Goal: Task Accomplishment & Management: Manage account settings

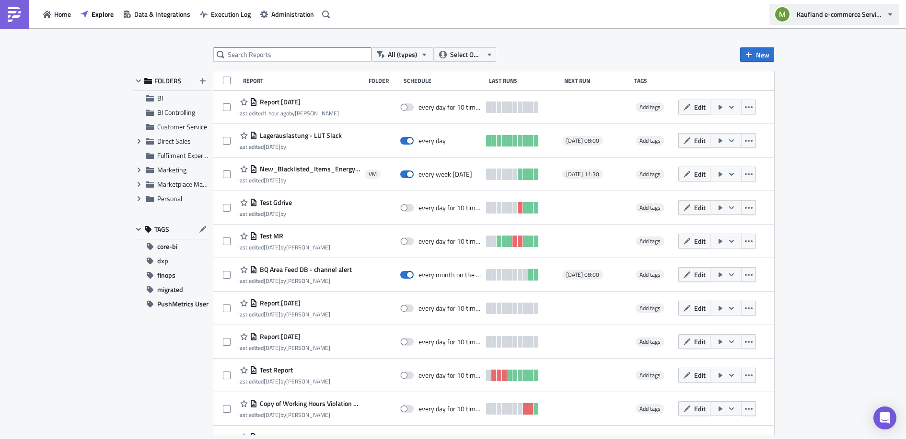
click at [887, 18] on button "Kaufland e-commerce Services GmbH & Co. KG" at bounding box center [833, 14] width 129 height 21
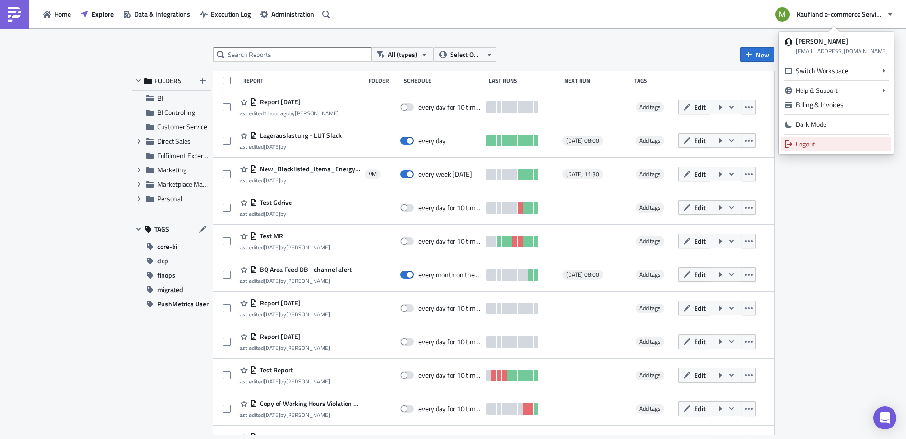
click at [826, 142] on div "Logout" at bounding box center [841, 144] width 92 height 10
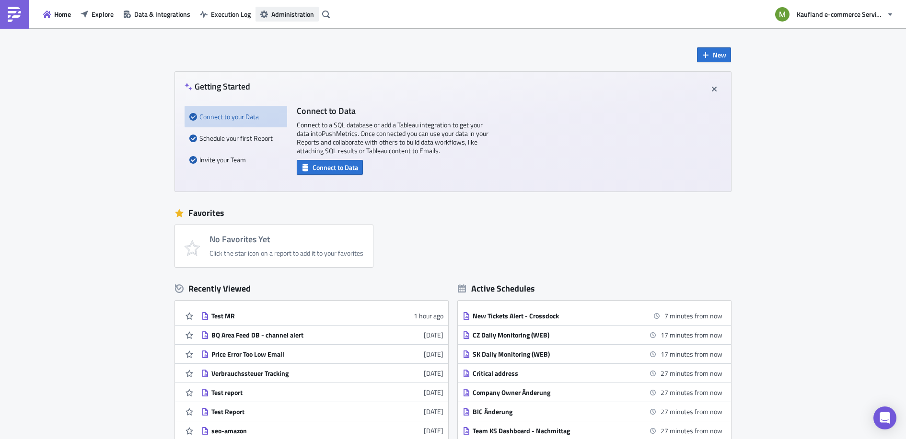
click at [283, 17] on span "Administration" at bounding box center [292, 14] width 43 height 10
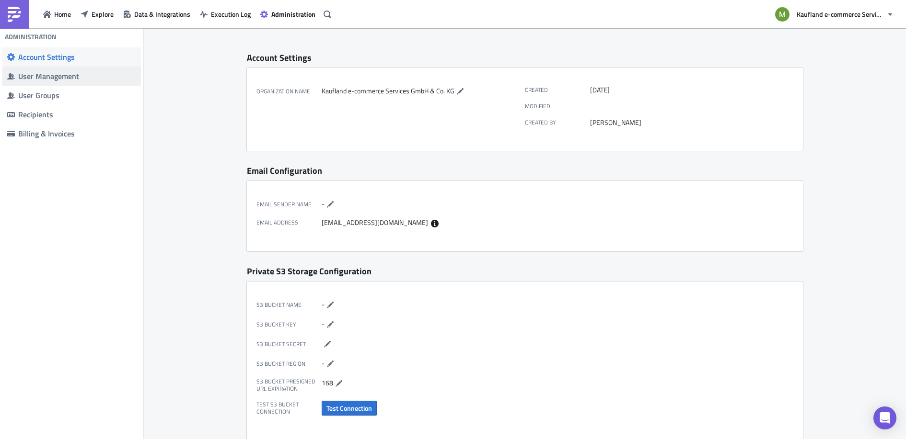
click at [55, 83] on span "User Management" at bounding box center [71, 76] width 138 height 19
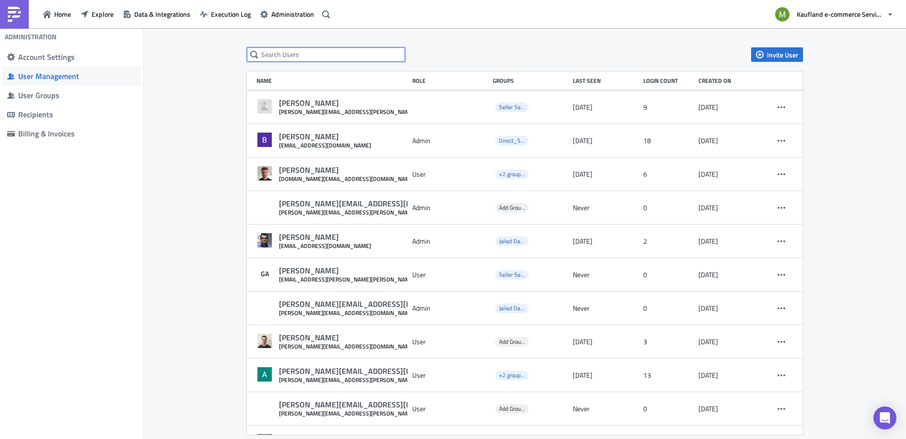
click at [304, 61] on input "text" at bounding box center [326, 54] width 158 height 14
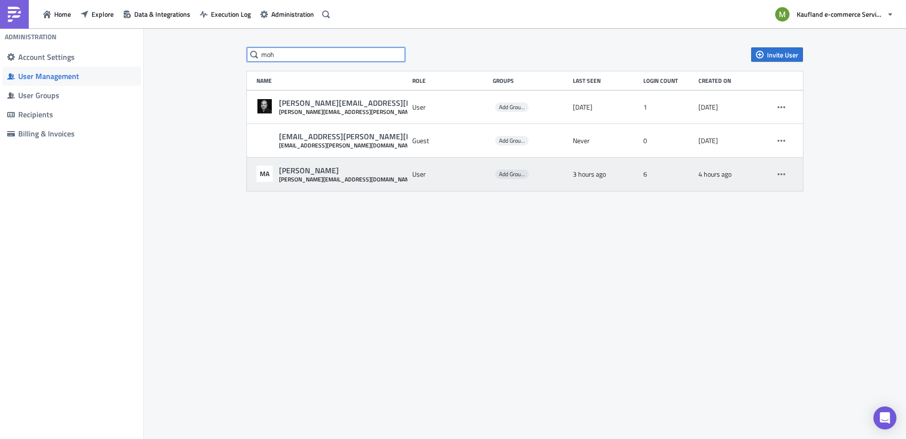
type input "moh"
click at [289, 175] on div "Mohammed Ali" at bounding box center [347, 171] width 136 height 10
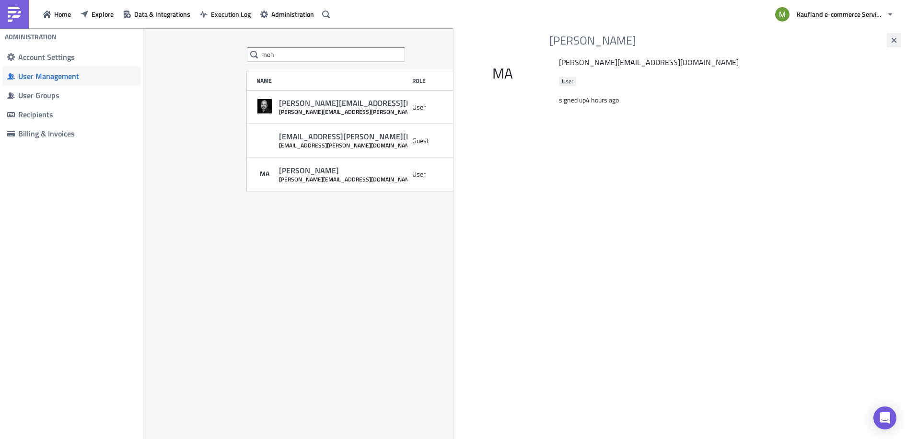
click at [890, 43] on icon "button" at bounding box center [894, 40] width 8 height 8
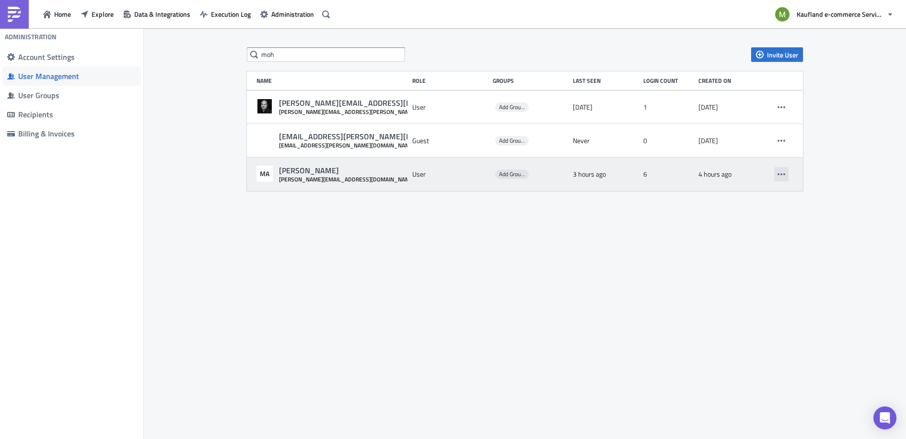
click at [781, 178] on button "button" at bounding box center [781, 174] width 14 height 14
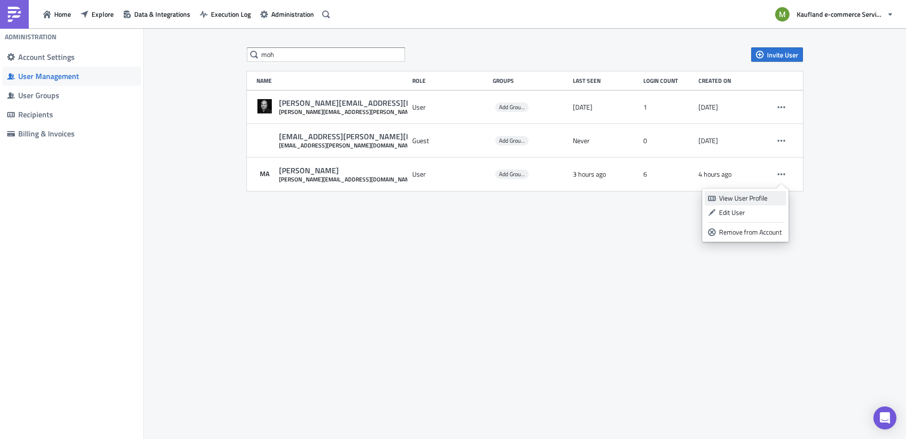
click at [767, 196] on div "View User Profile" at bounding box center [751, 199] width 64 height 10
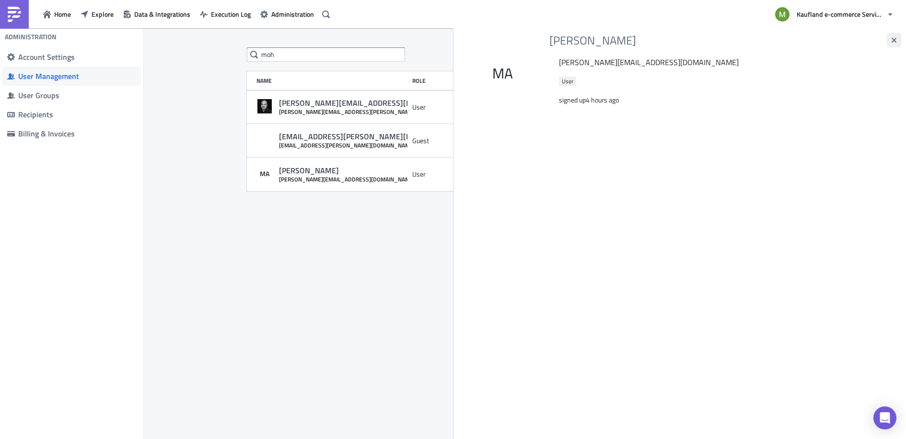
click at [893, 41] on icon "button" at bounding box center [893, 40] width 5 height 5
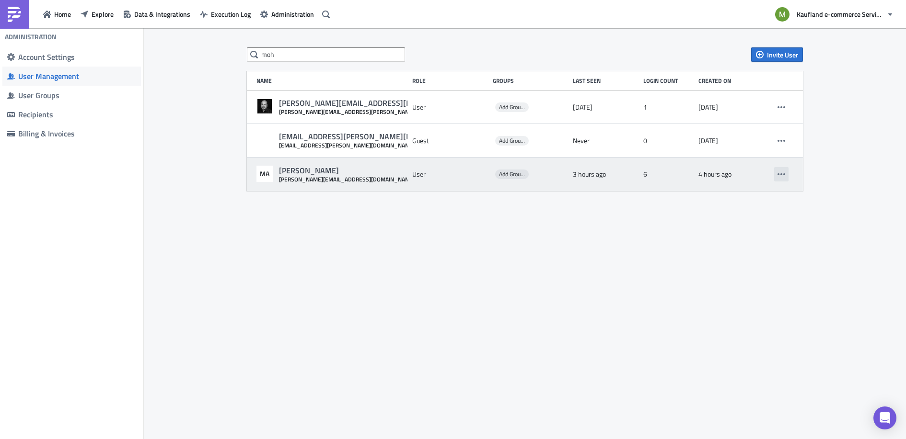
click at [781, 175] on icon "button" at bounding box center [781, 175] width 8 height 8
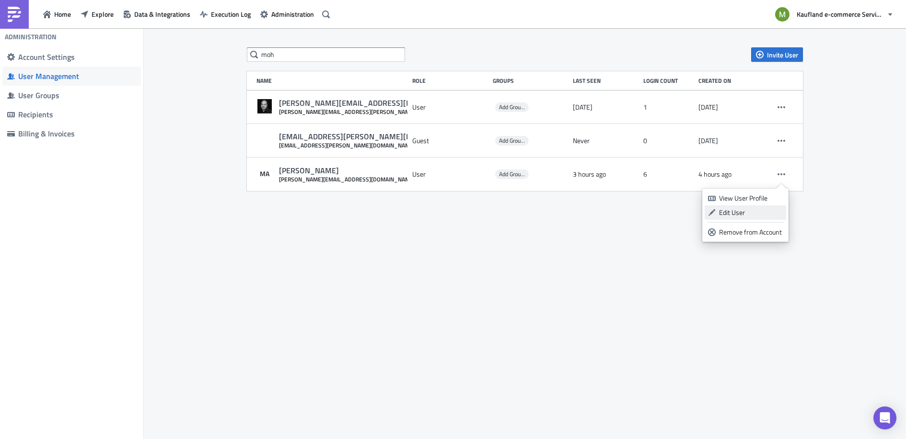
click at [743, 217] on div "Edit User" at bounding box center [751, 213] width 64 height 10
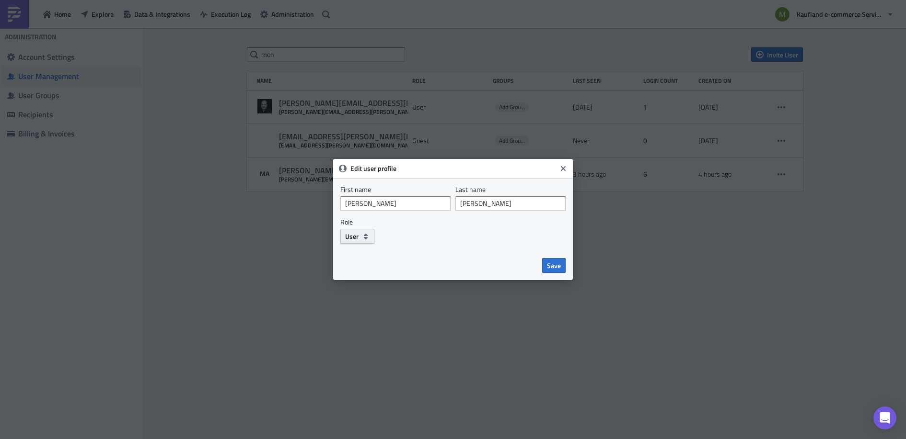
click at [364, 235] on icon "button" at bounding box center [366, 237] width 4 height 6
click at [563, 171] on icon "Close" at bounding box center [563, 169] width 8 height 8
